Goal: Task Accomplishment & Management: Use online tool/utility

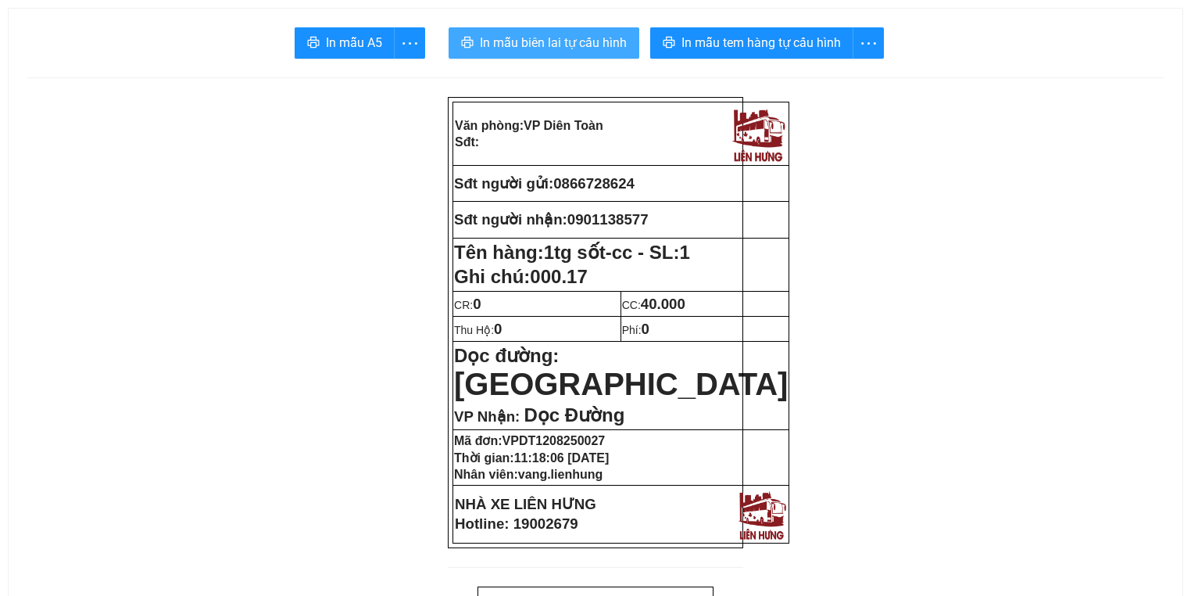
click at [584, 39] on span "In mẫu biên lai tự cấu hình" at bounding box center [553, 43] width 147 height 20
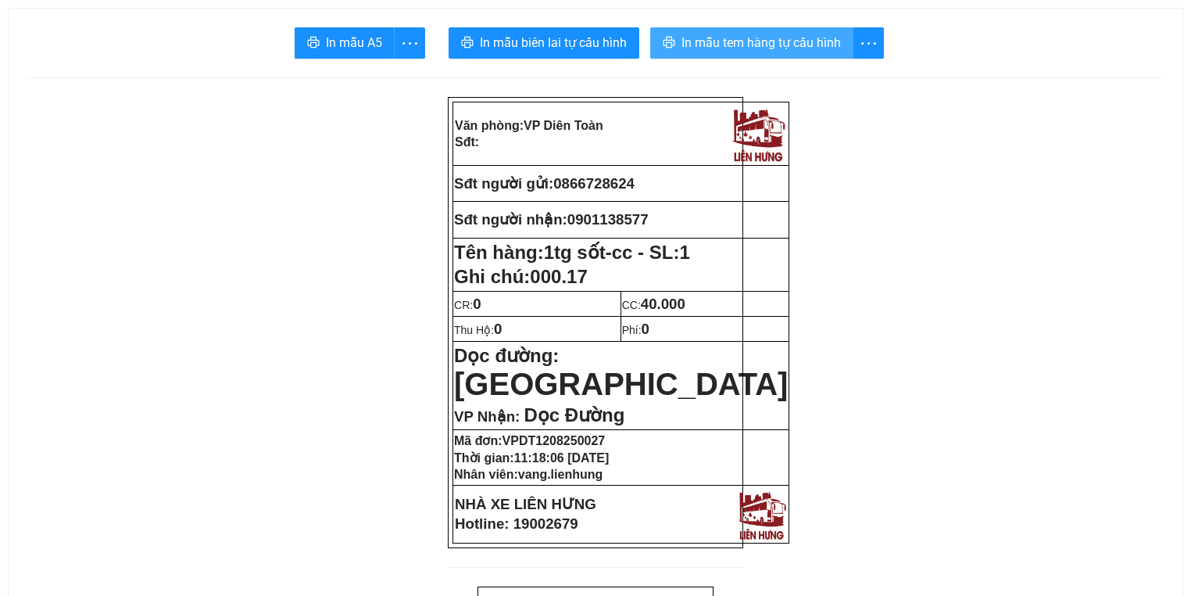
click at [728, 46] on span "In mẫu tem hàng tự cấu hình" at bounding box center [761, 43] width 159 height 20
click at [728, 43] on span "In mẫu tem hàng tự cấu hình" at bounding box center [761, 43] width 159 height 20
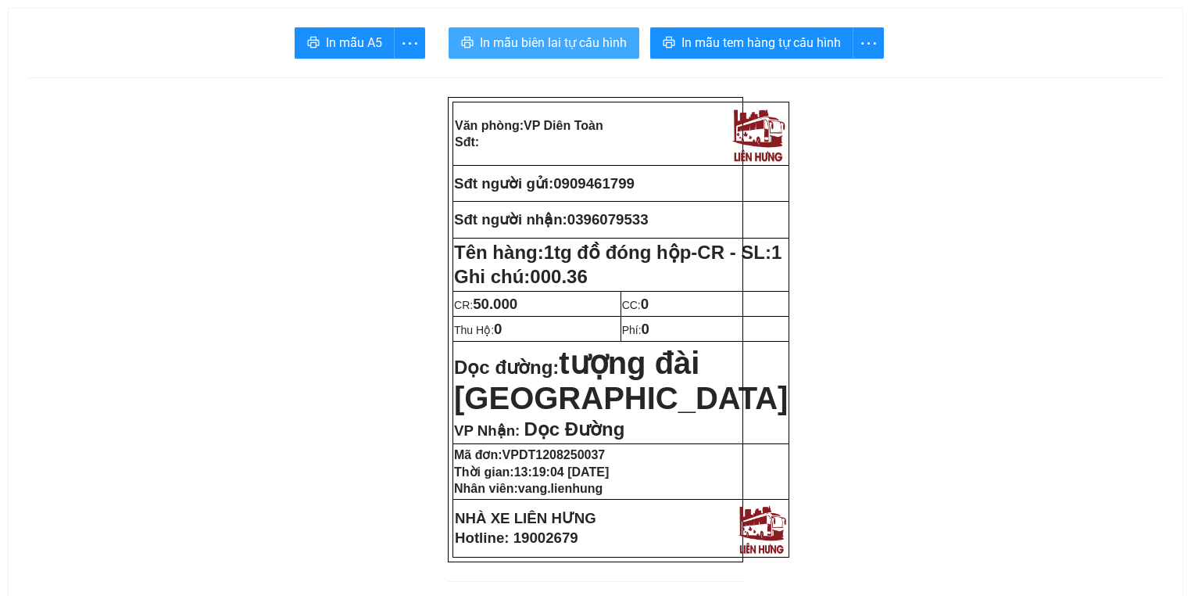
click at [592, 48] on span "In mẫu biên lai tự cấu hình" at bounding box center [553, 43] width 147 height 20
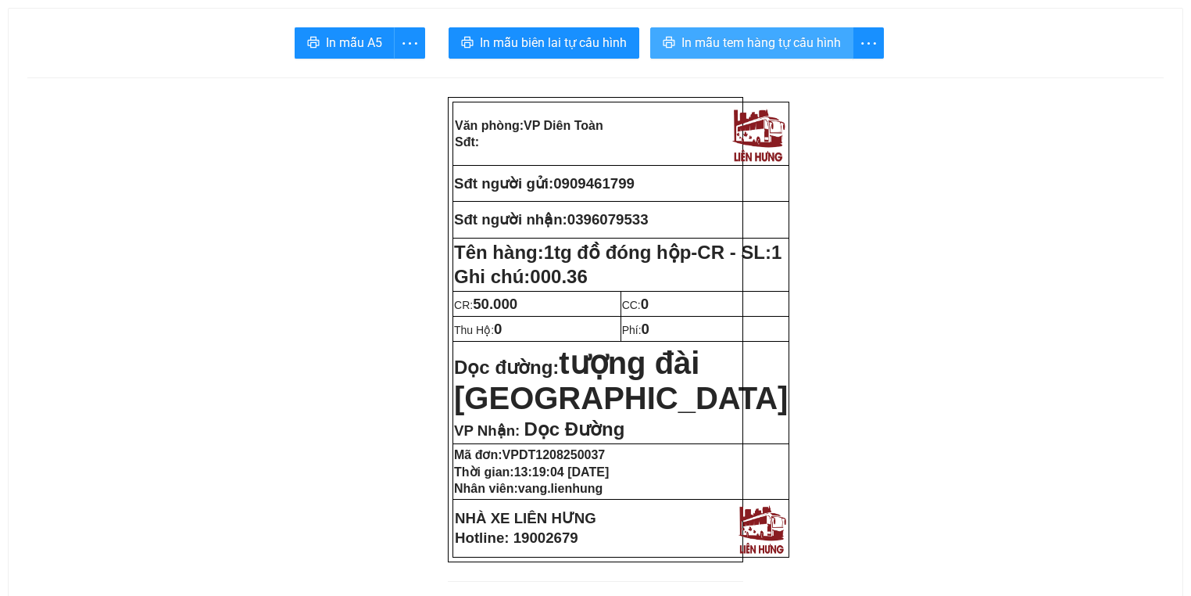
click at [742, 42] on span "In mẫu tem hàng tự cấu hình" at bounding box center [761, 43] width 159 height 20
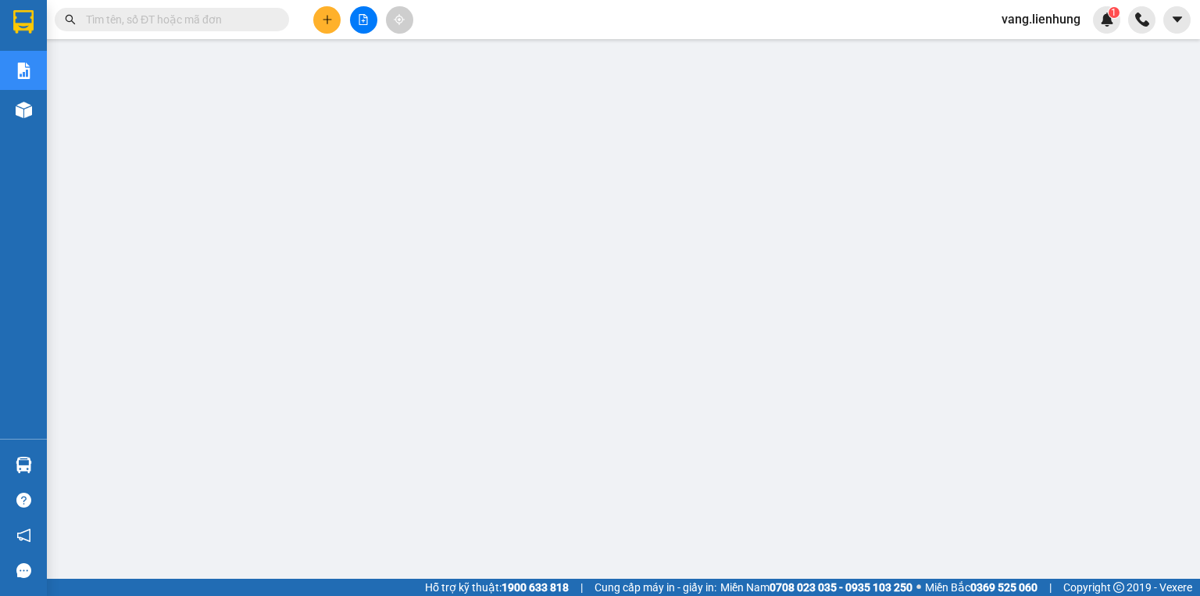
click at [1023, 19] on span "vang.lienhung" at bounding box center [1041, 19] width 104 height 20
click at [1023, 53] on span "Đăng xuất" at bounding box center [1048, 48] width 71 height 17
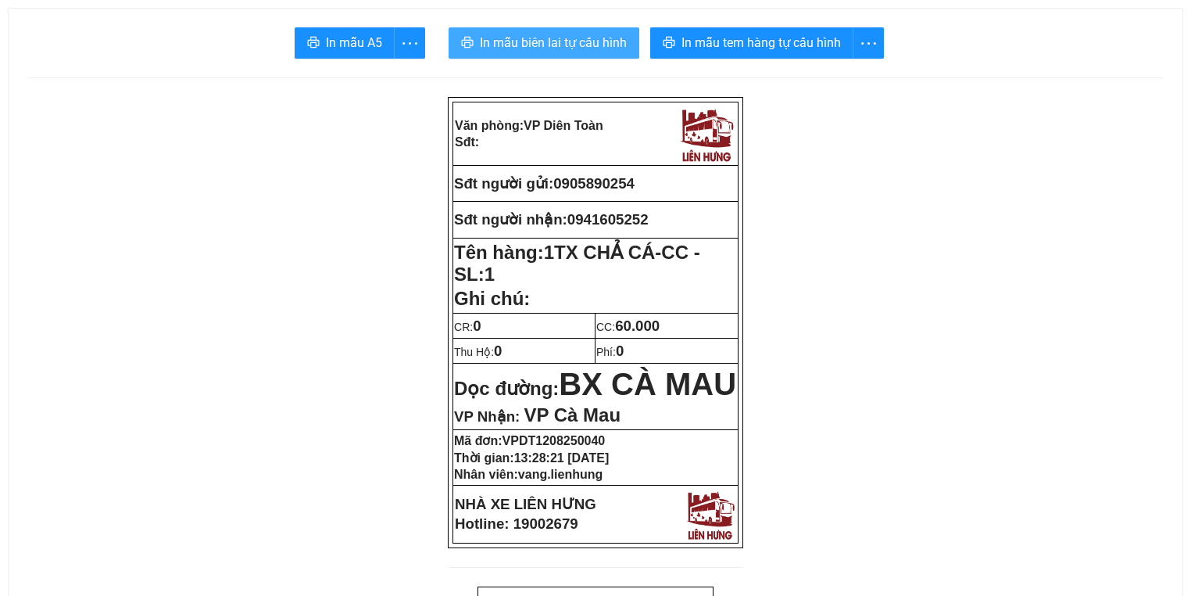
click at [519, 46] on span "In mẫu biên lai tự cấu hình" at bounding box center [553, 43] width 147 height 20
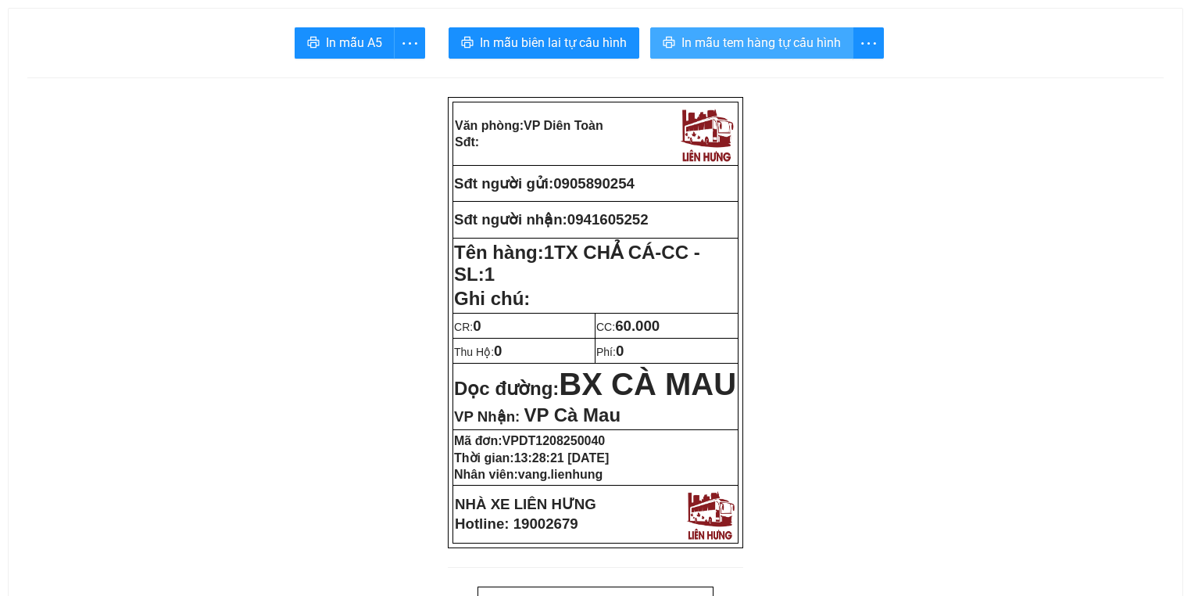
click at [781, 52] on span "In mẫu tem hàng tự cấu hình" at bounding box center [761, 43] width 159 height 20
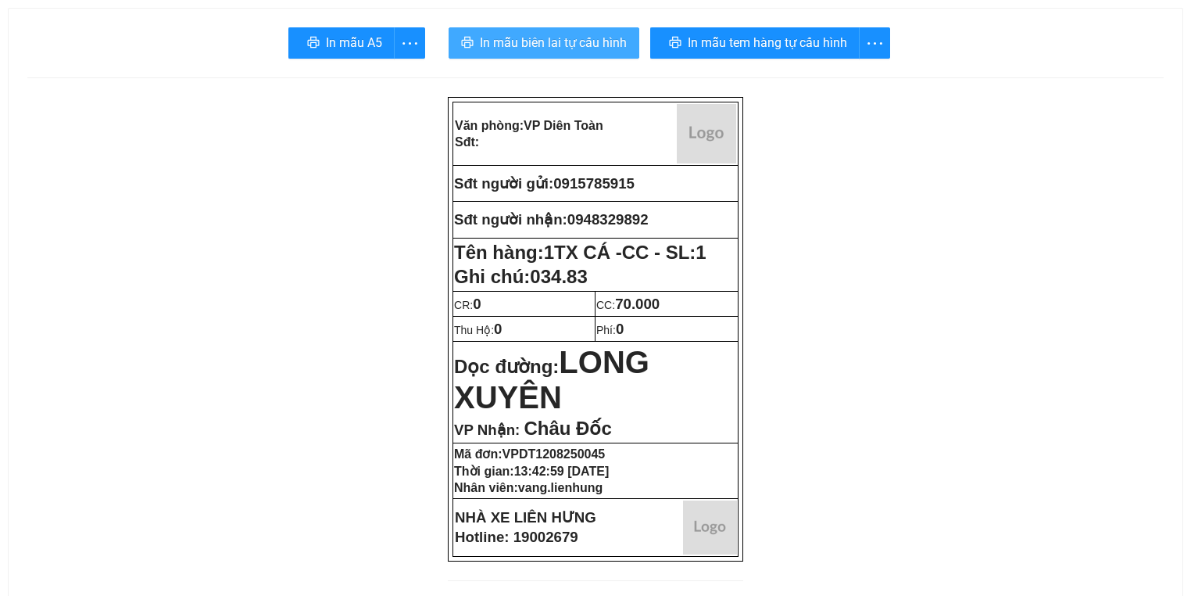
click at [548, 41] on span "In mẫu biên lai tự cấu hình" at bounding box center [553, 43] width 147 height 20
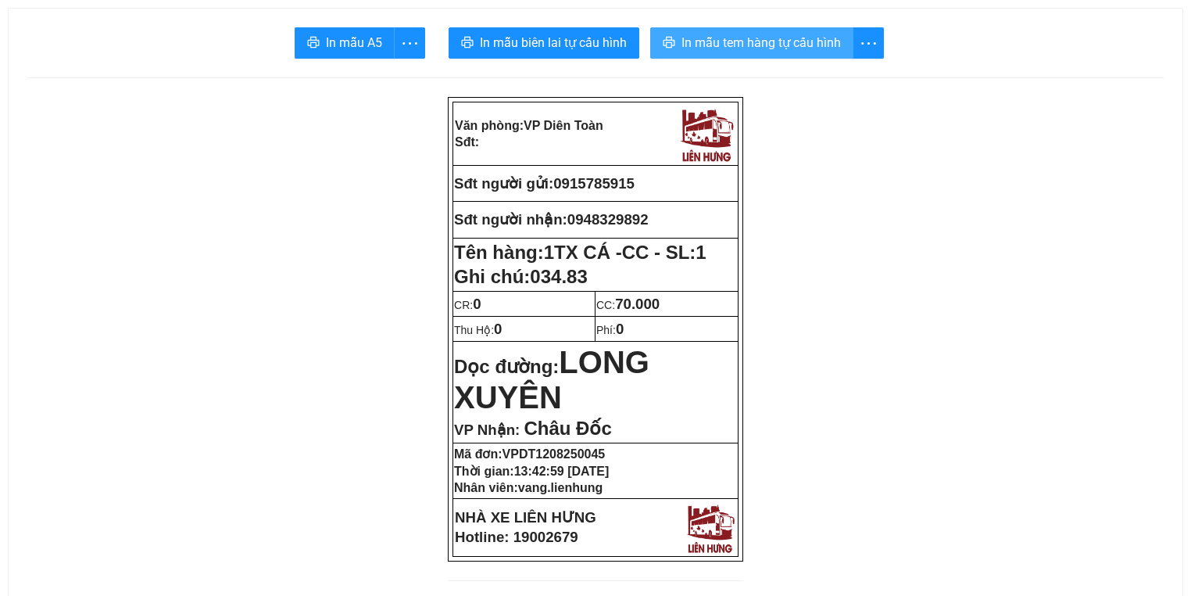
click at [771, 54] on button "In mẫu tem hàng tự cấu hình" at bounding box center [751, 42] width 203 height 31
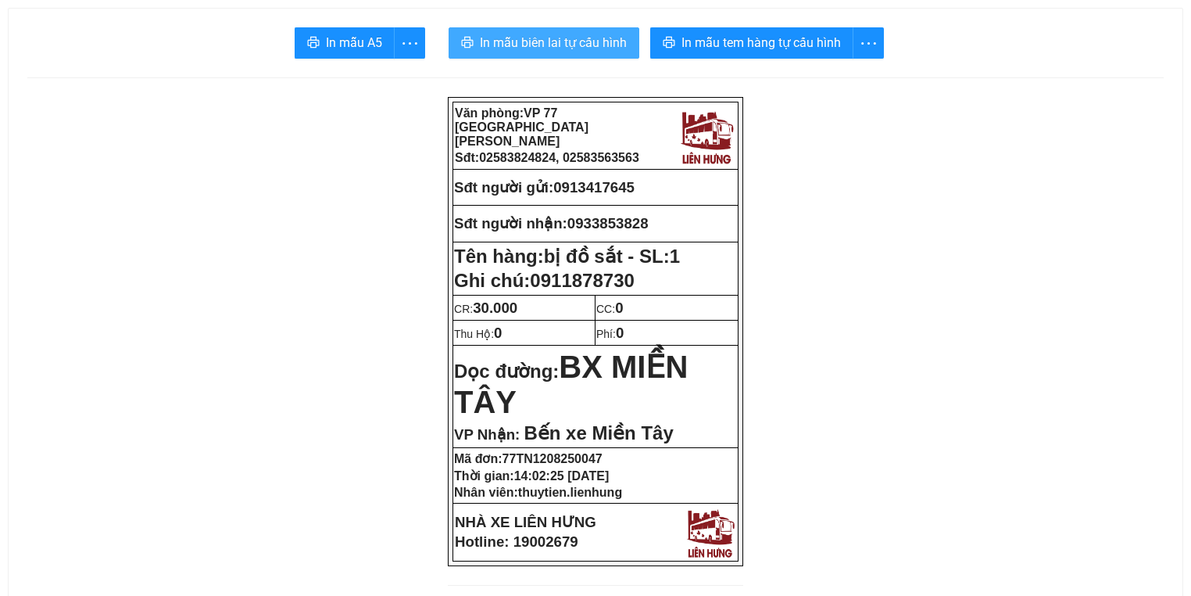
click at [572, 38] on span "In mẫu biên lai tự cấu hình" at bounding box center [553, 43] width 147 height 20
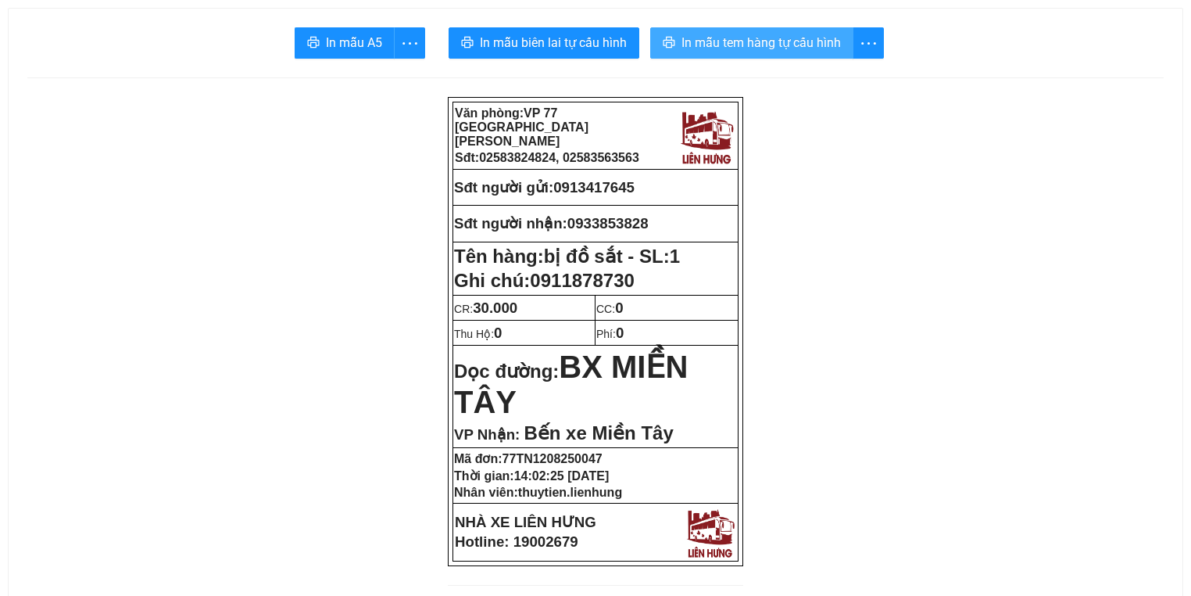
click at [739, 52] on span "In mẫu tem hàng tự cấu hình" at bounding box center [761, 43] width 159 height 20
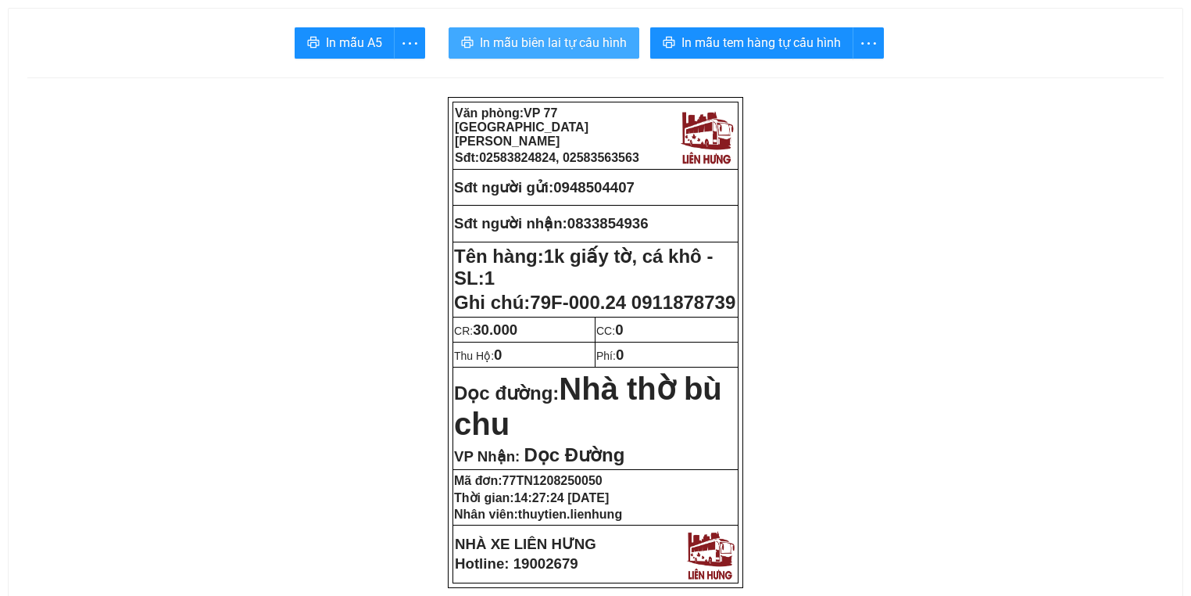
click at [555, 52] on span "In mẫu biên lai tự cấu hình" at bounding box center [553, 43] width 147 height 20
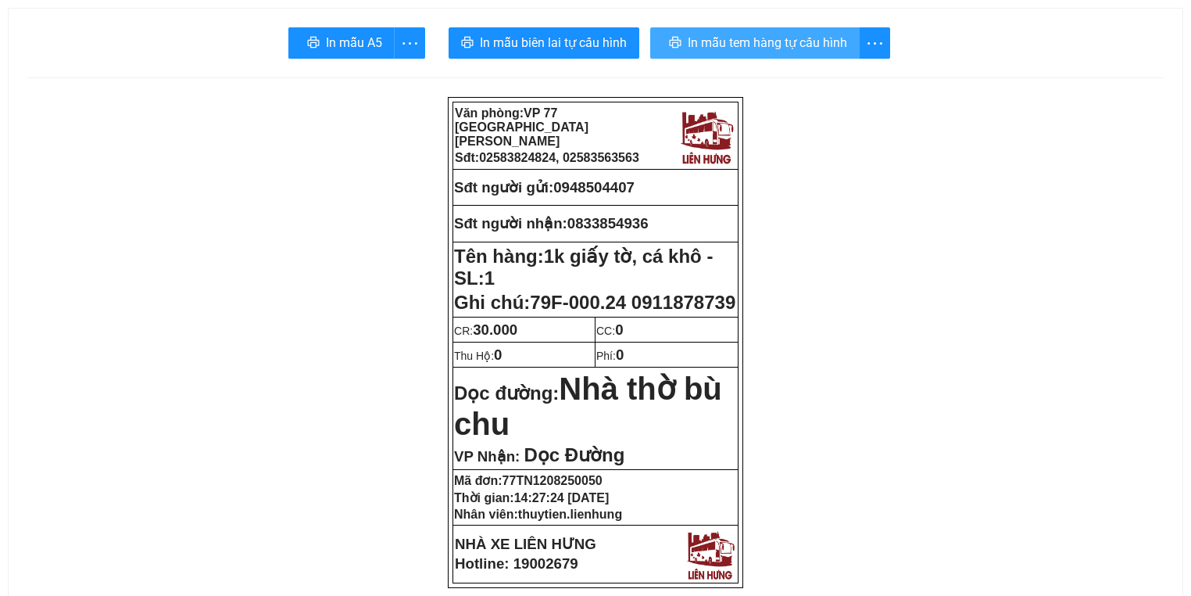
click at [767, 46] on span "In mẫu tem hàng tự cấu hình" at bounding box center [767, 43] width 159 height 20
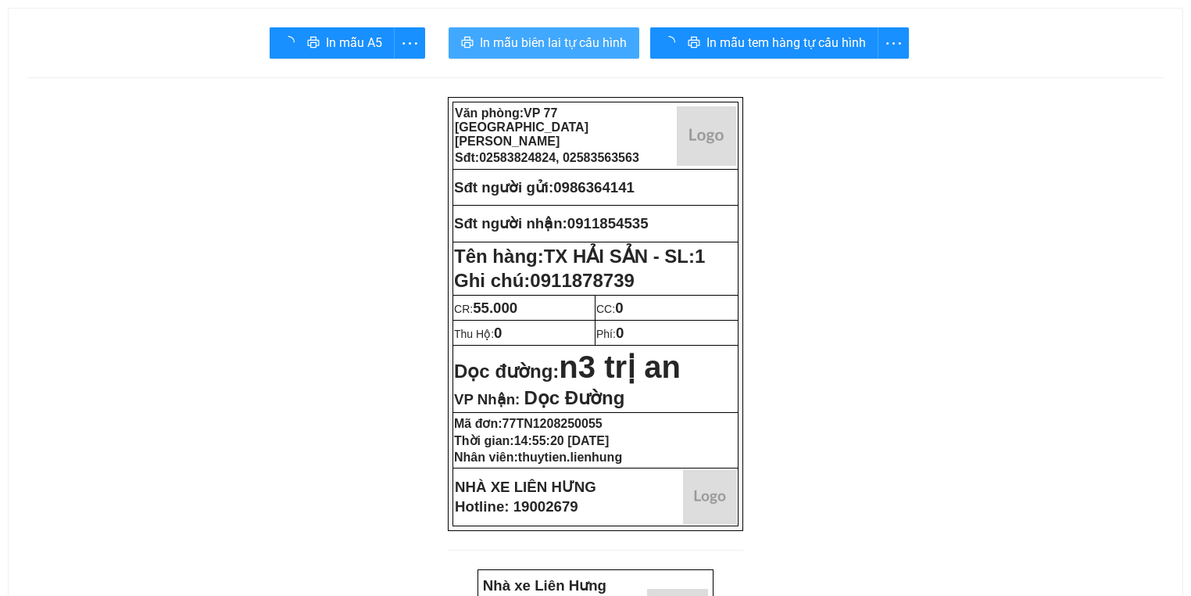
click at [546, 35] on span "In mẫu biên lai tự cấu hình" at bounding box center [553, 43] width 147 height 20
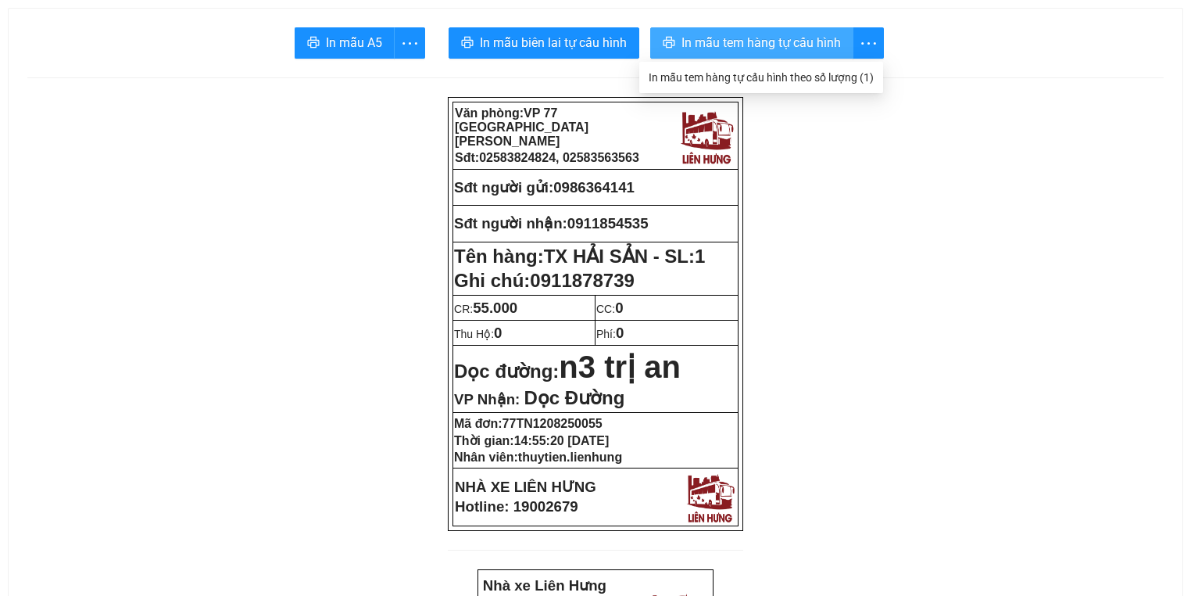
click at [789, 41] on span "In mẫu tem hàng tự cấu hình" at bounding box center [761, 43] width 159 height 20
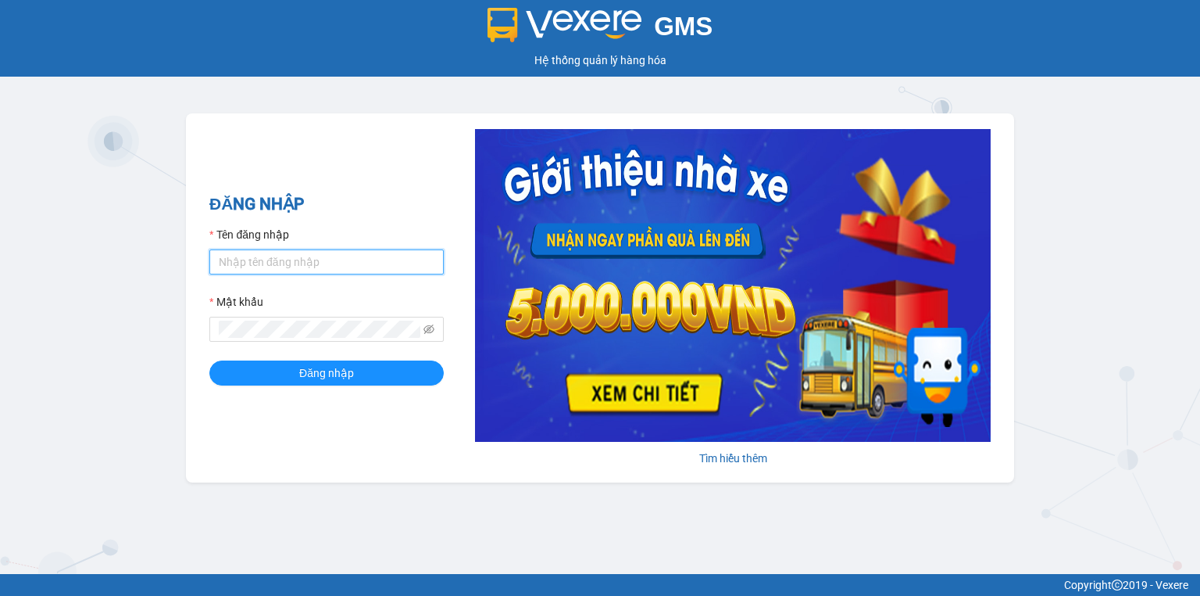
click at [328, 267] on input "Tên đăng nhập" at bounding box center [326, 261] width 234 height 25
type input "thuytien.lienhung"
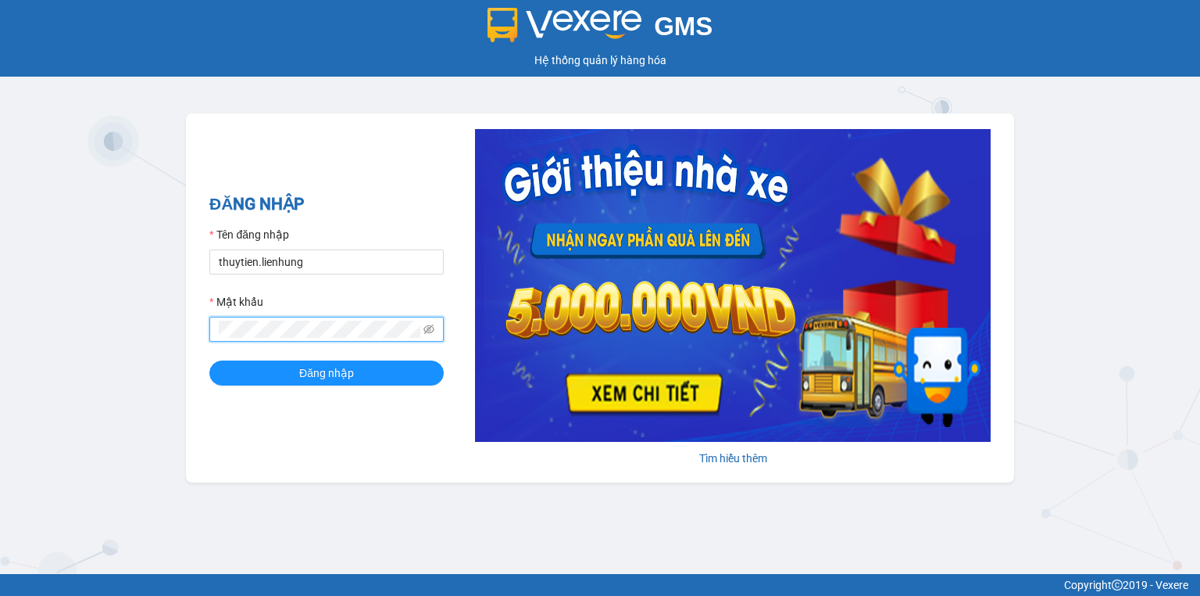
click at [209, 360] on button "Đăng nhập" at bounding box center [326, 372] width 234 height 25
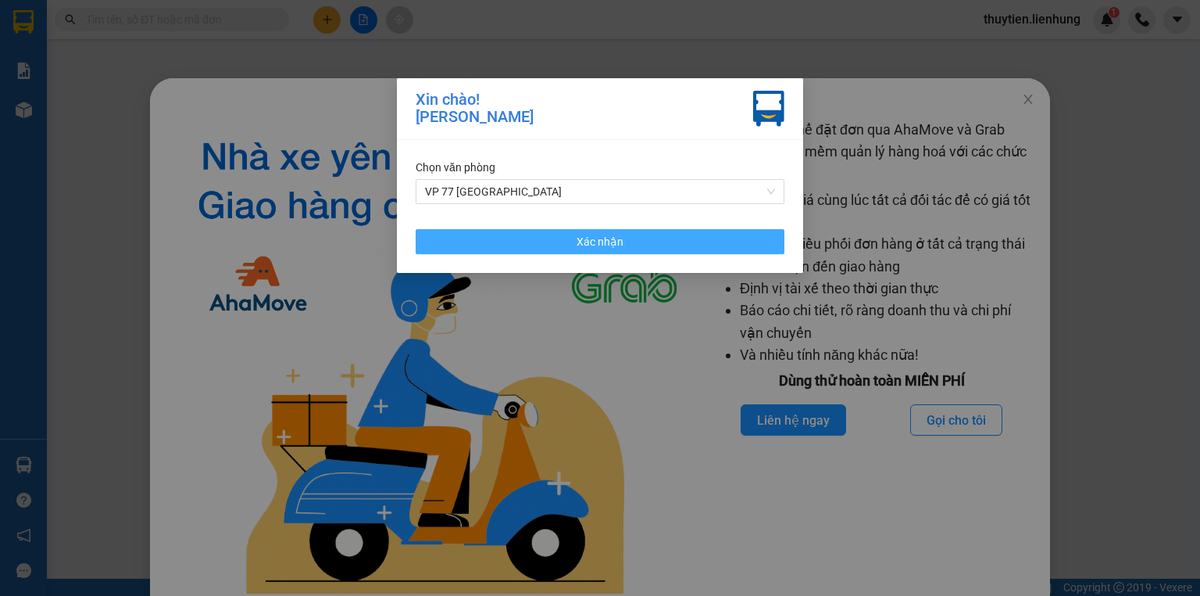
click at [650, 234] on button "Xác nhận" at bounding box center [600, 241] width 369 height 25
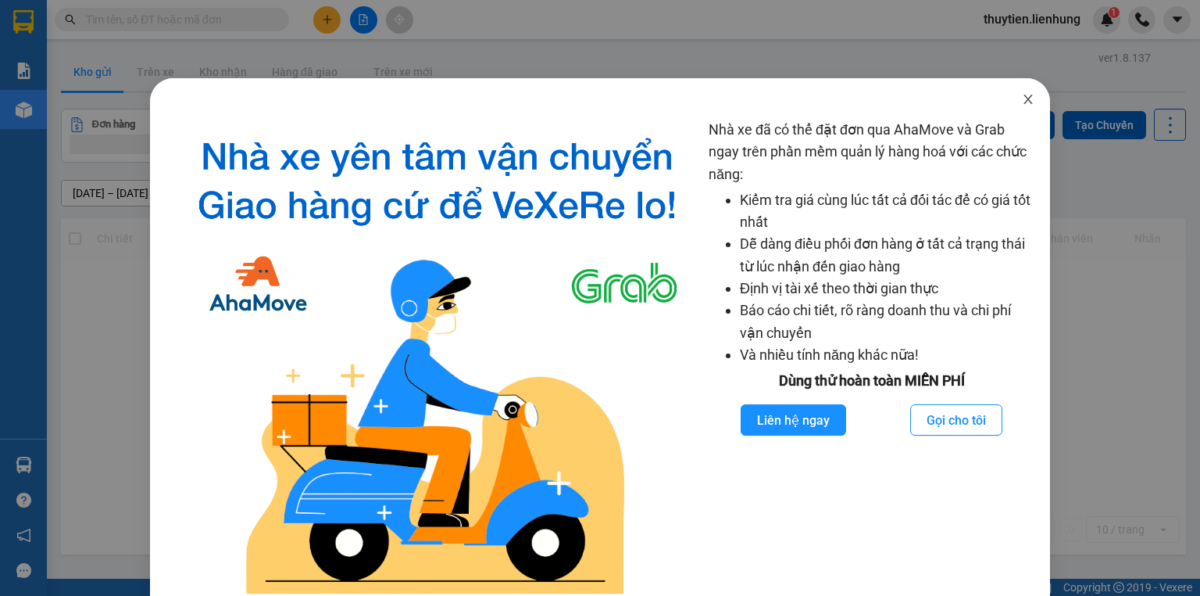
click at [1022, 99] on icon "close" at bounding box center [1028, 99] width 13 height 13
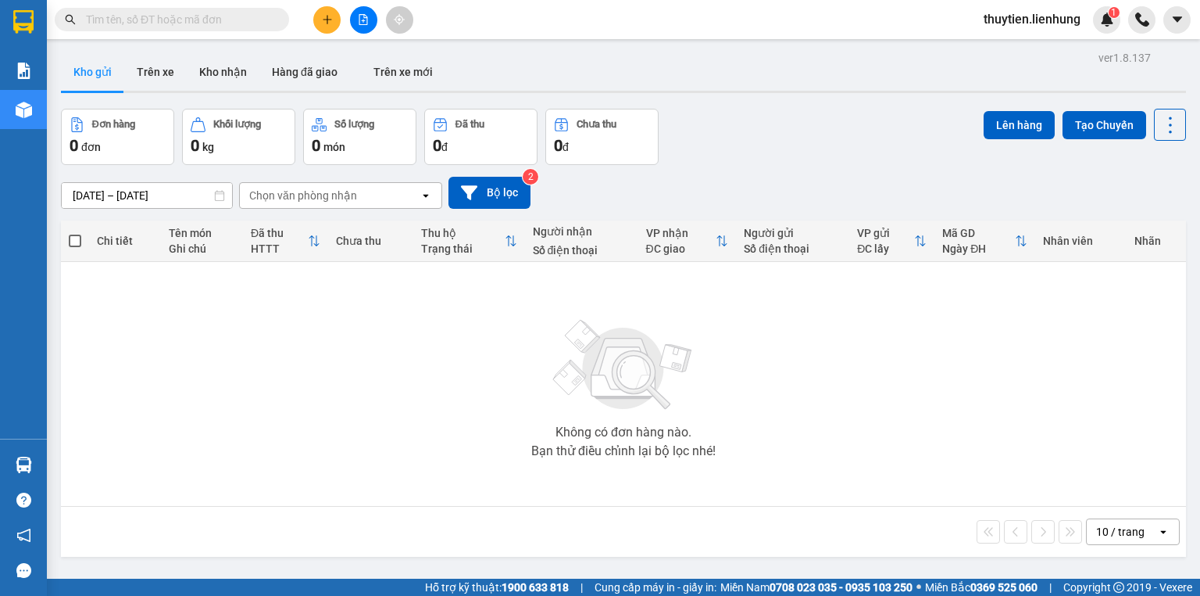
click at [363, 16] on icon "file-add" at bounding box center [363, 19] width 11 height 11
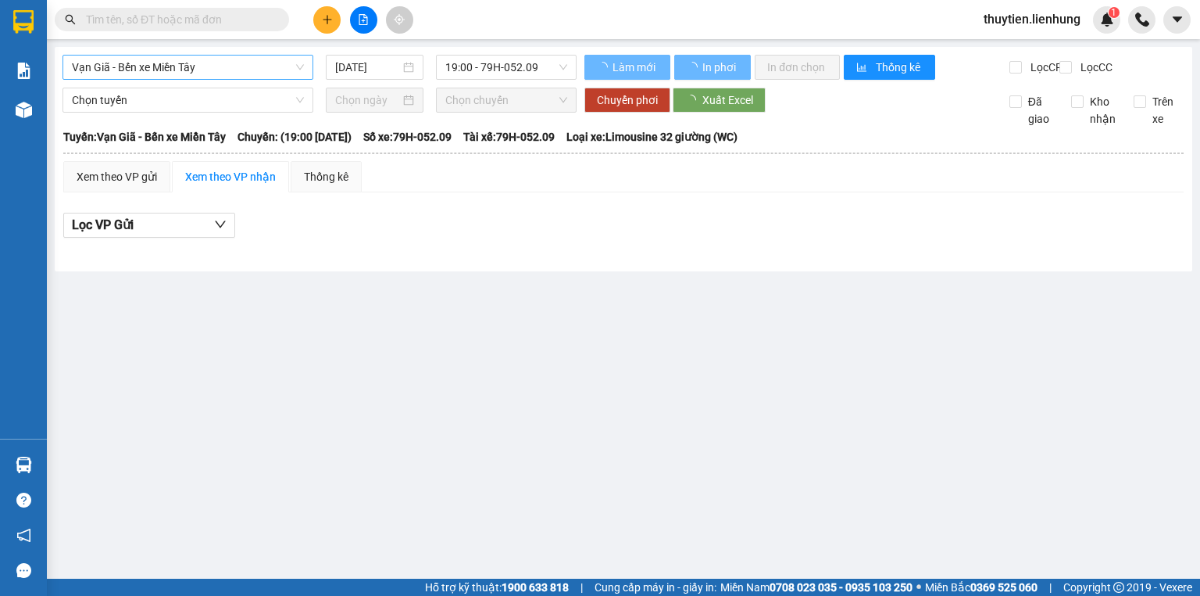
click at [185, 65] on span "Vạn Giã - Bến xe Miền Tây" at bounding box center [188, 66] width 232 height 23
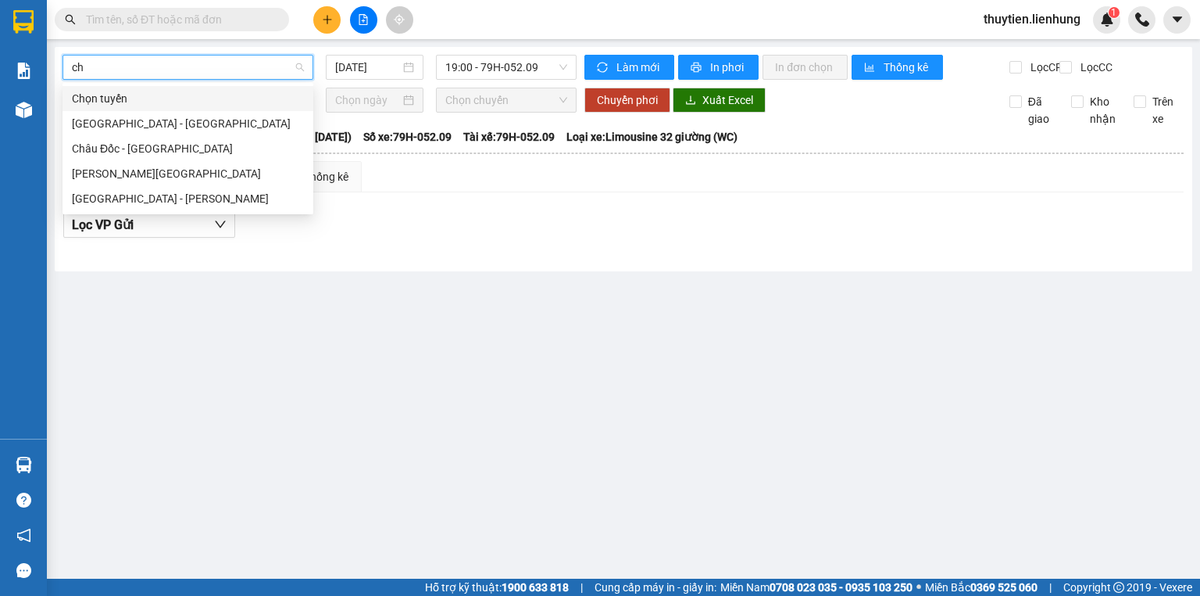
type input "cha"
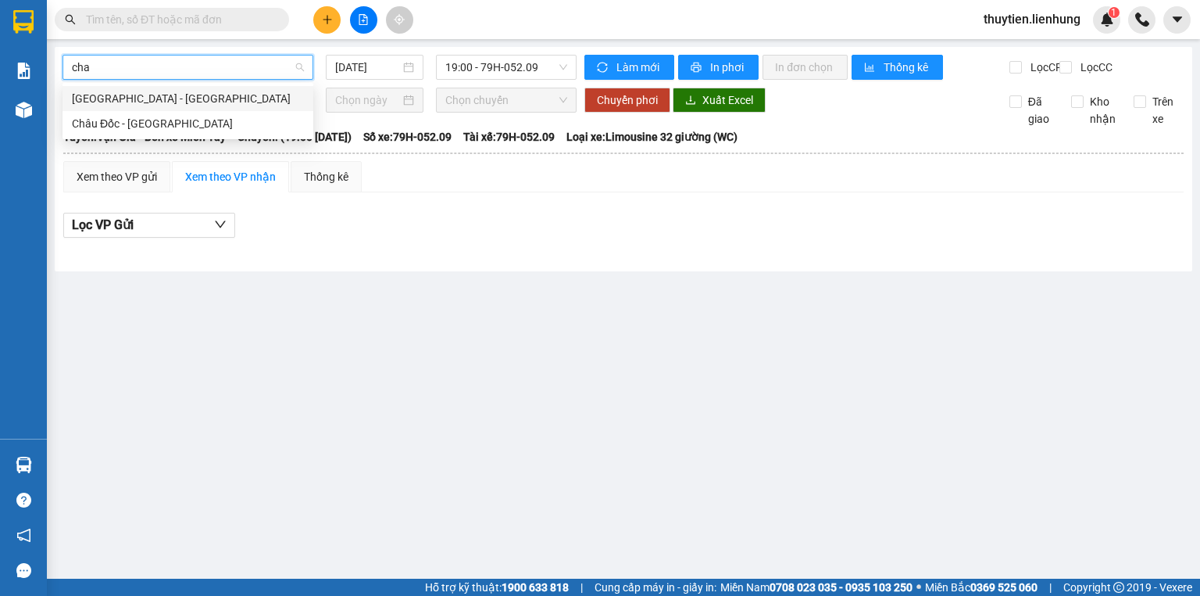
click at [203, 101] on div "Nha Trang - Châu Đốc" at bounding box center [188, 98] width 232 height 17
type input "12/08/2025"
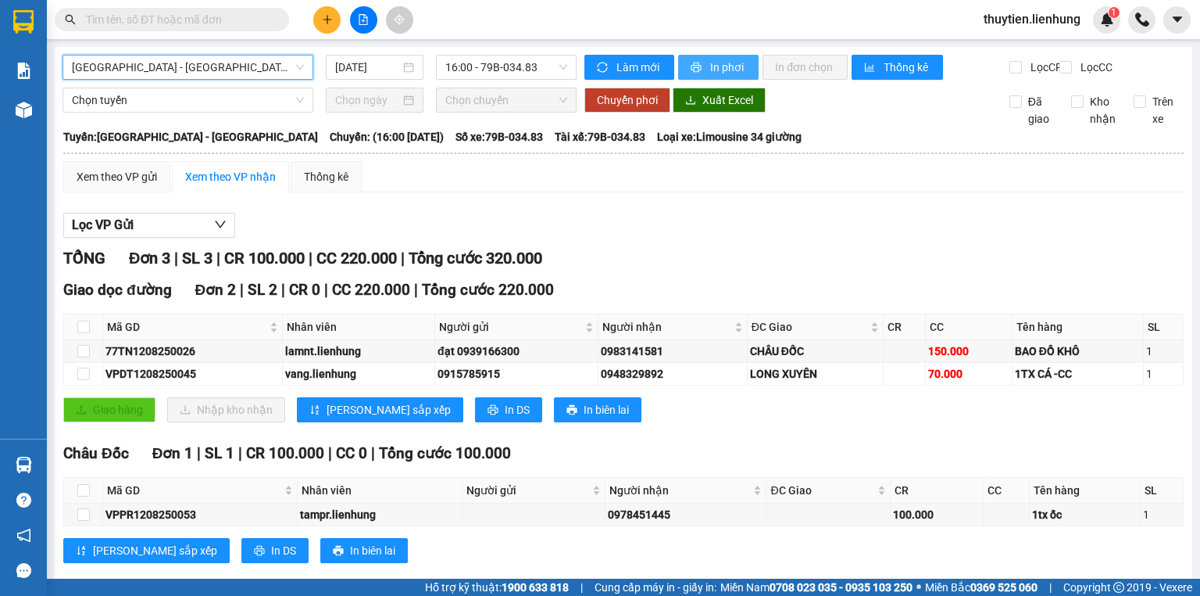
click at [703, 69] on button "In phơi" at bounding box center [718, 67] width 81 height 25
click at [184, 66] on span "Nha Trang - Châu Đốc" at bounding box center [188, 66] width 232 height 23
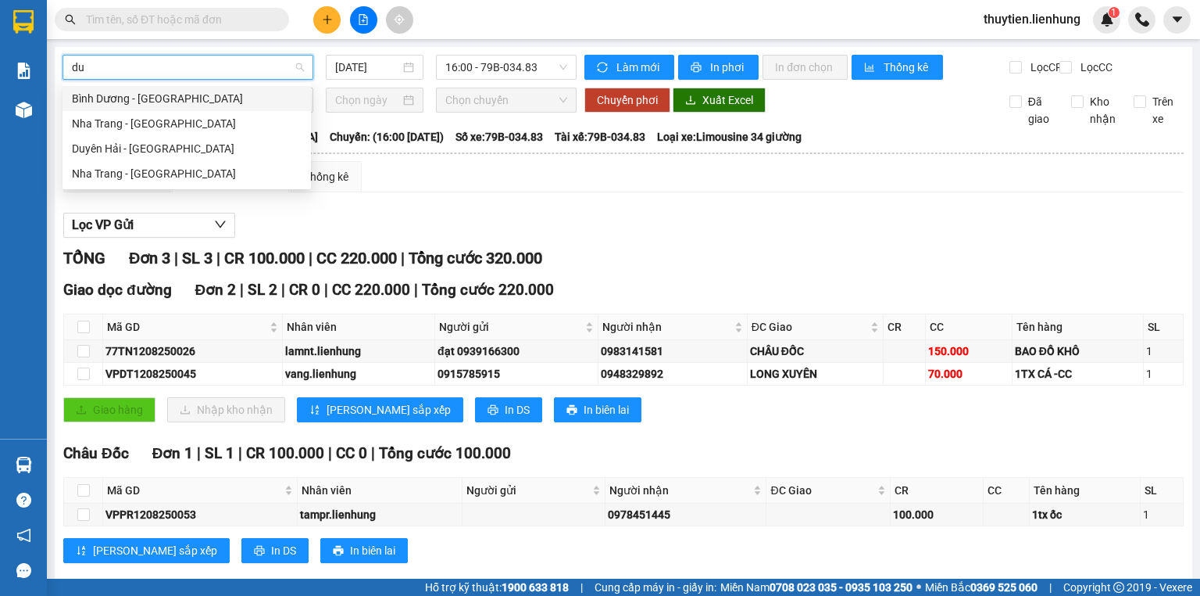
type input "duy"
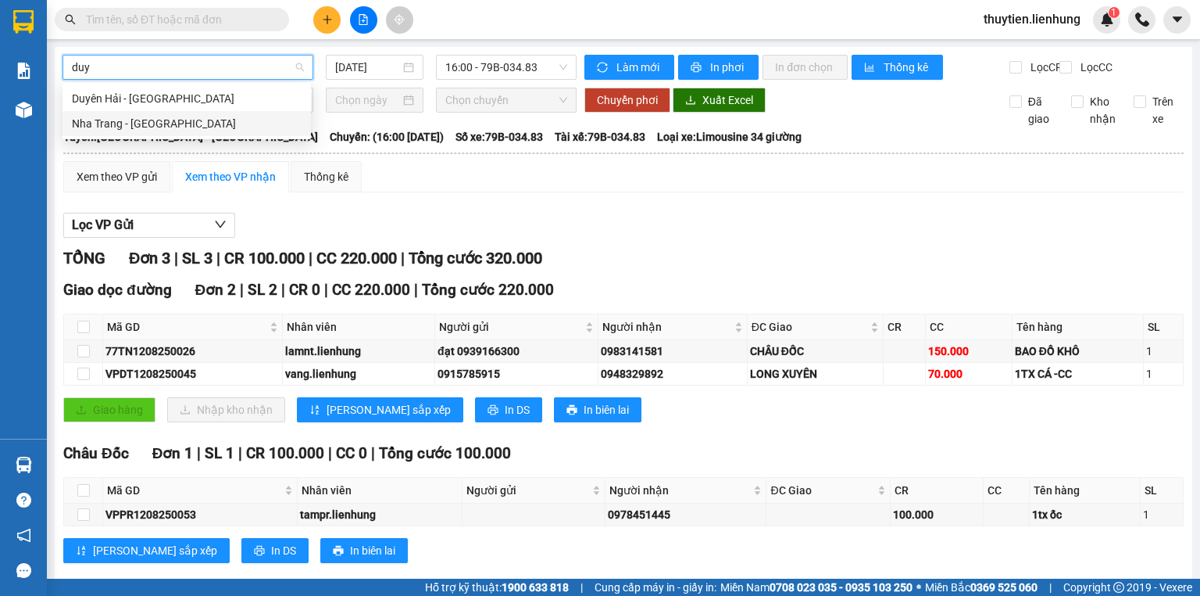
click at [174, 123] on div "Nha Trang - Duyên Hải" at bounding box center [187, 123] width 230 height 17
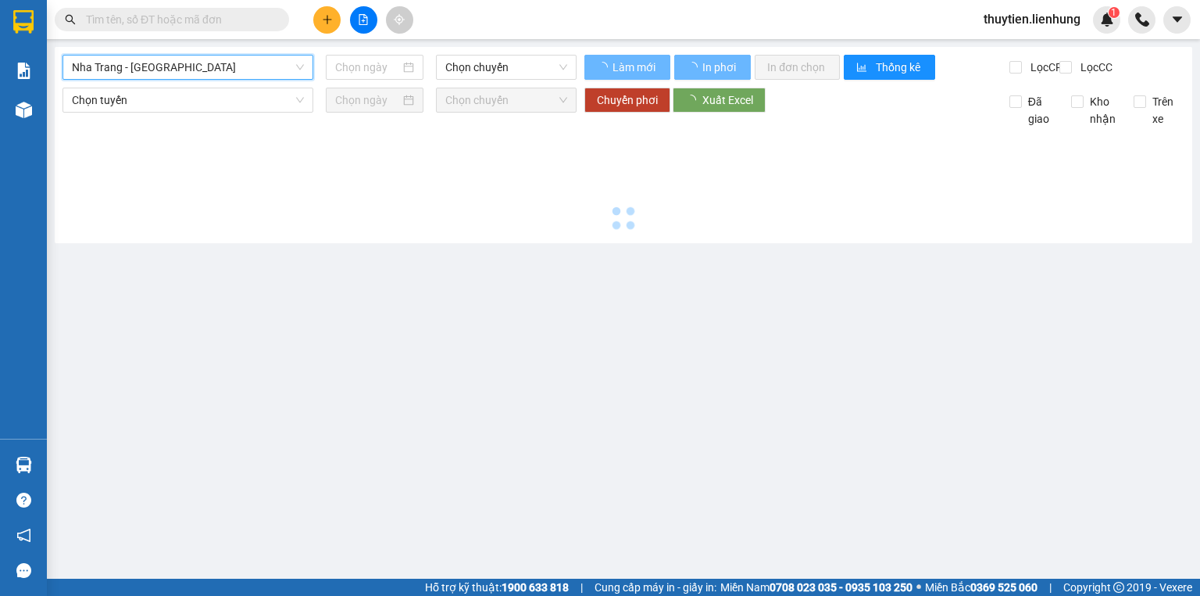
type input "12/08/2025"
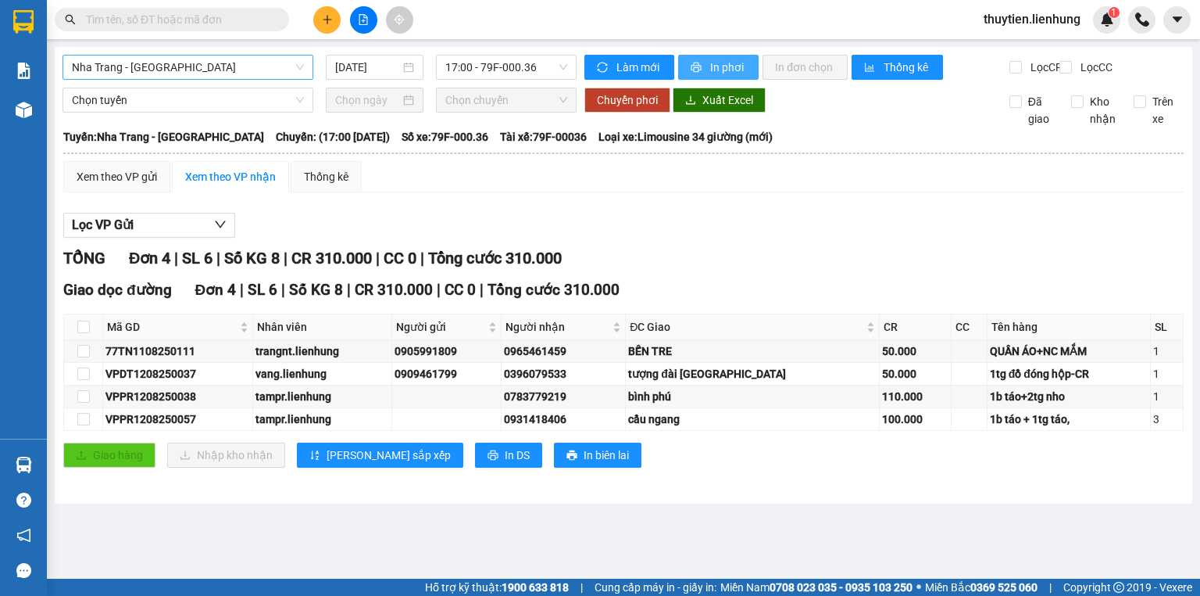
click at [713, 72] on span "In phơi" at bounding box center [728, 67] width 36 height 17
click at [882, 428] on div "100.000" at bounding box center [915, 418] width 66 height 17
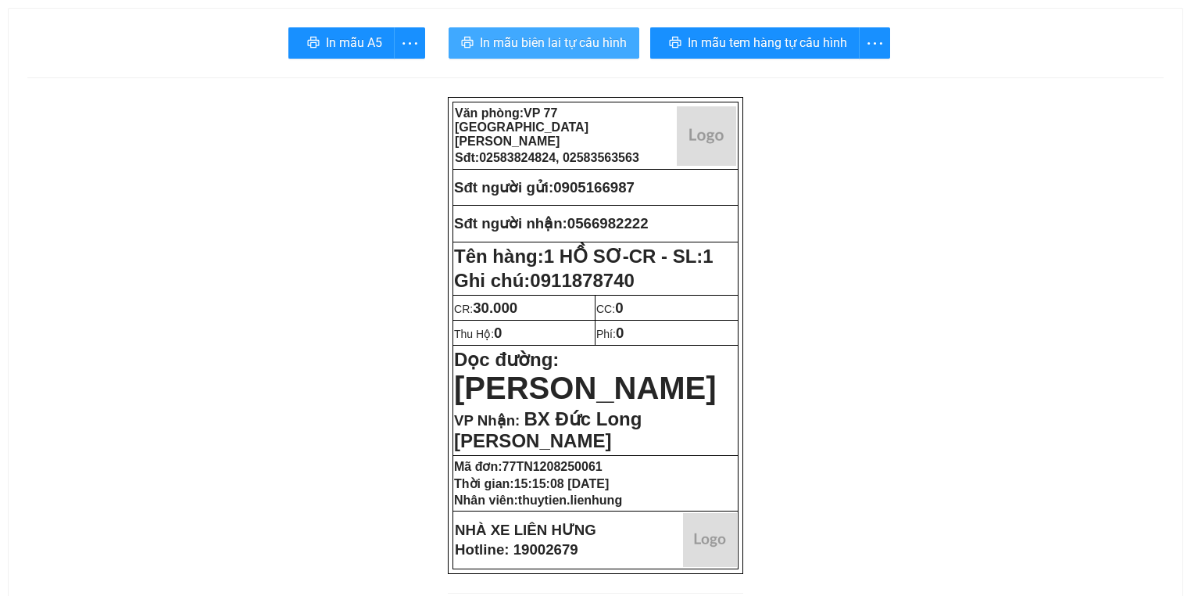
click at [599, 55] on button "In mẫu biên lai tự cấu hình" at bounding box center [544, 42] width 191 height 31
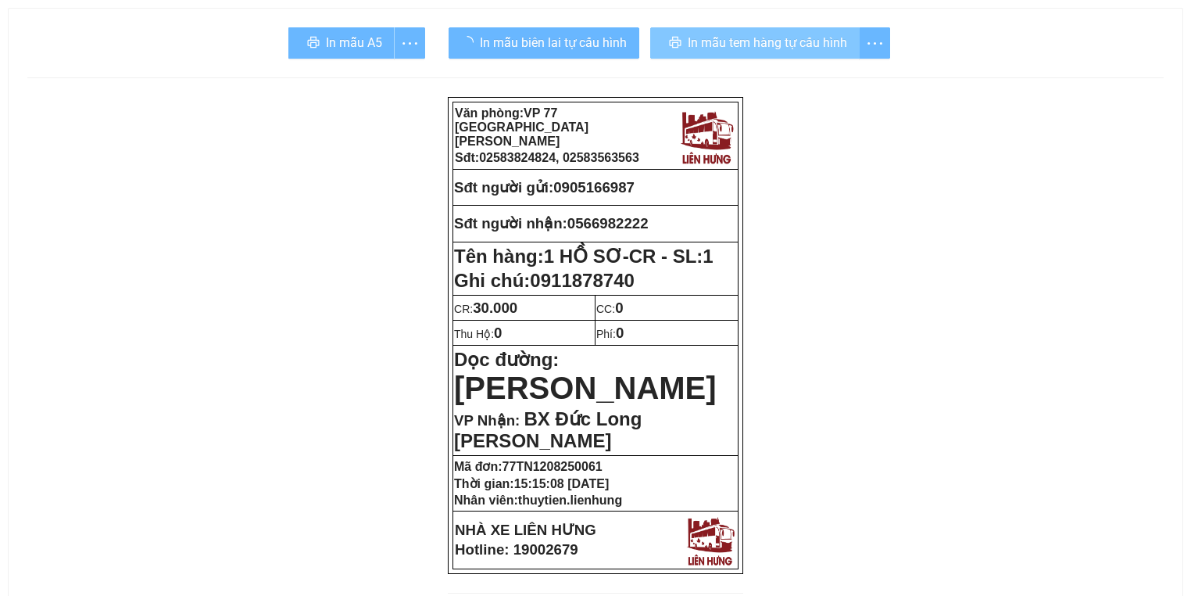
click at [809, 48] on span "In mẫu tem hàng tự cấu hình" at bounding box center [767, 43] width 159 height 20
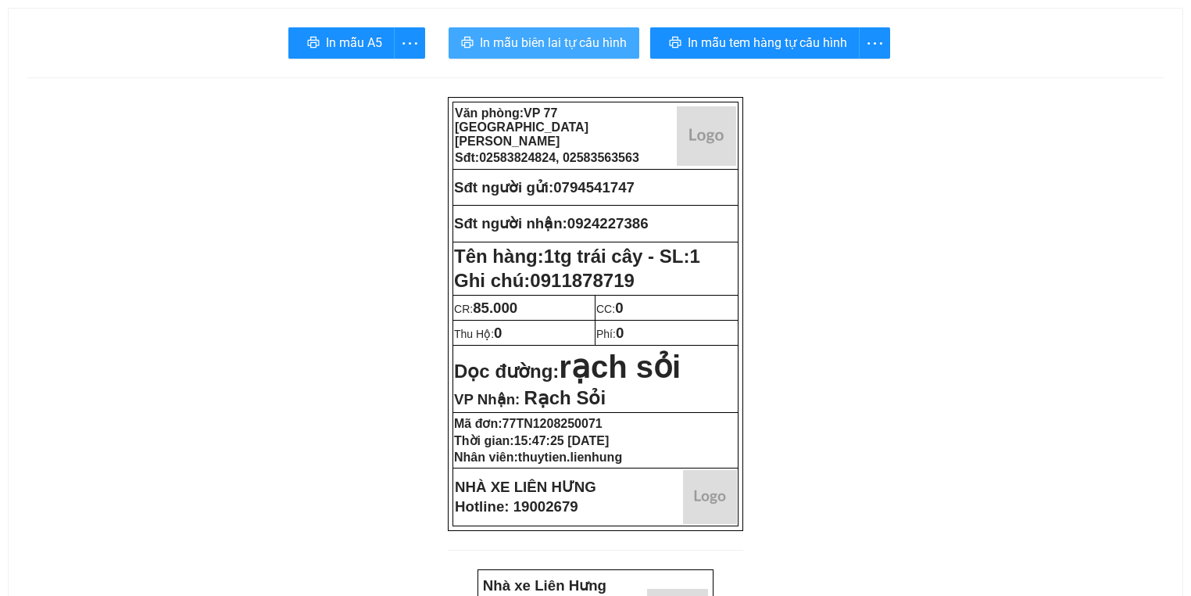
click at [608, 45] on span "In mẫu biên lai tự cấu hình" at bounding box center [553, 43] width 147 height 20
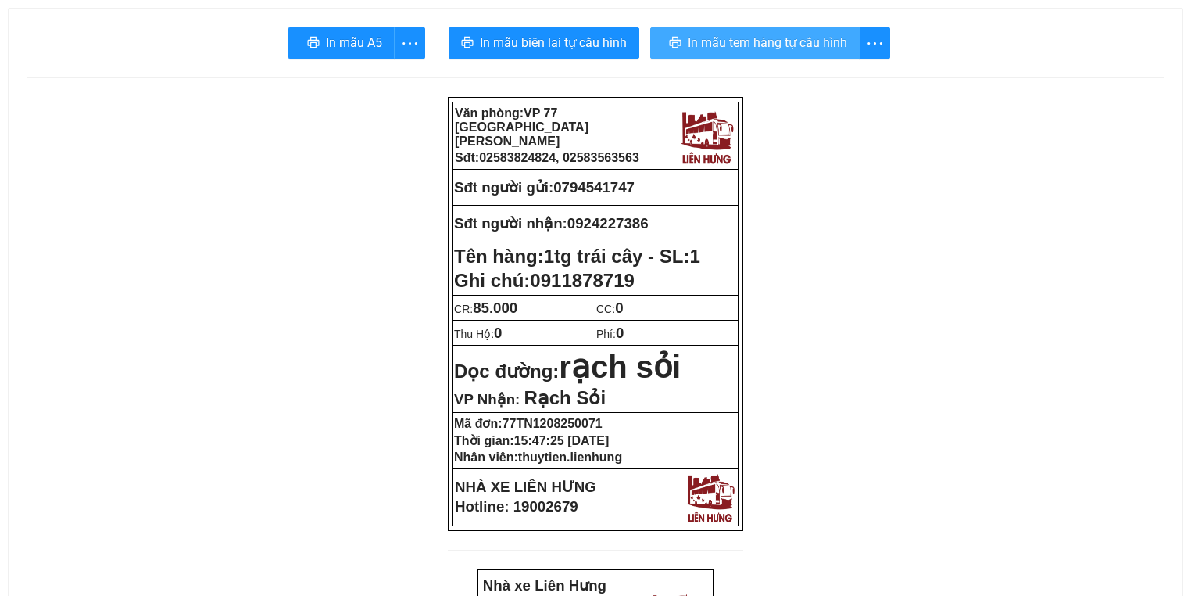
click at [692, 43] on span "In mẫu tem hàng tự cấu hình" at bounding box center [767, 43] width 159 height 20
